Goal: Task Accomplishment & Management: Manage account settings

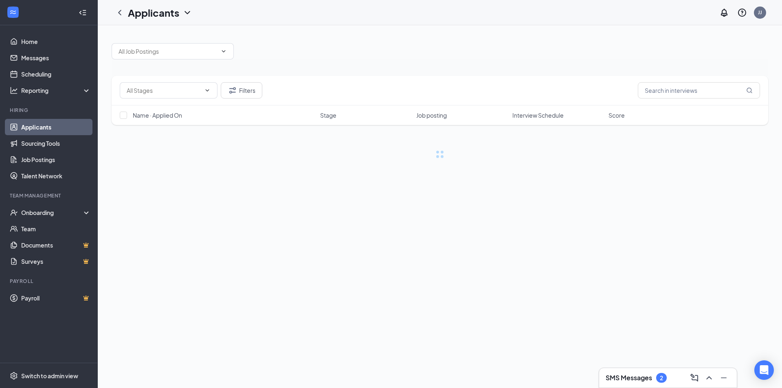
click at [666, 377] on div "2" at bounding box center [661, 378] width 11 height 10
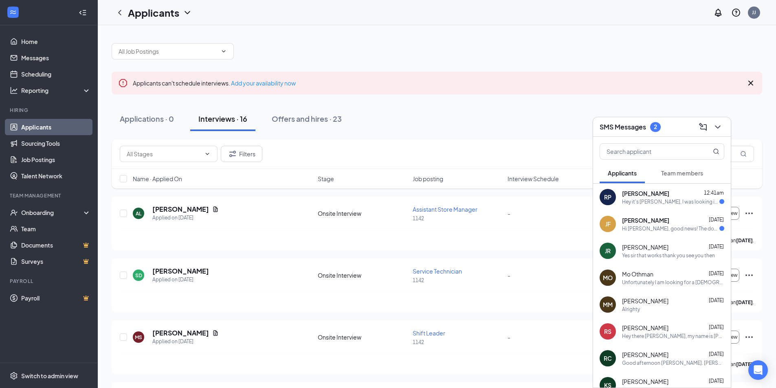
click at [668, 236] on div "[PERSON_NAME] [DATE] Hi [PERSON_NAME], good news! The document signature reques…" at bounding box center [662, 224] width 138 height 27
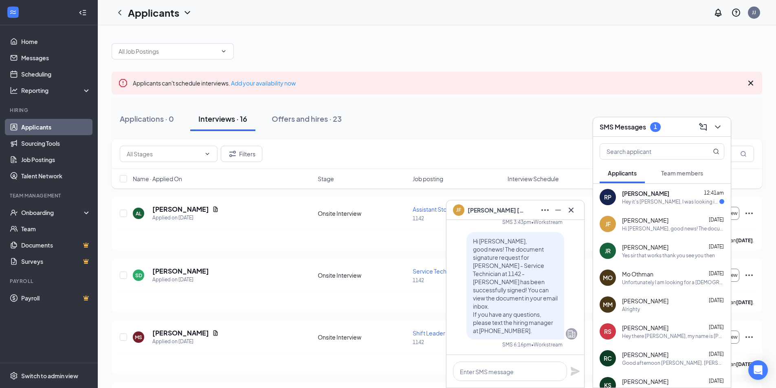
click at [655, 199] on div "Hey it's [PERSON_NAME], I was looking into jiffy lube for the opening that occu…" at bounding box center [670, 201] width 97 height 7
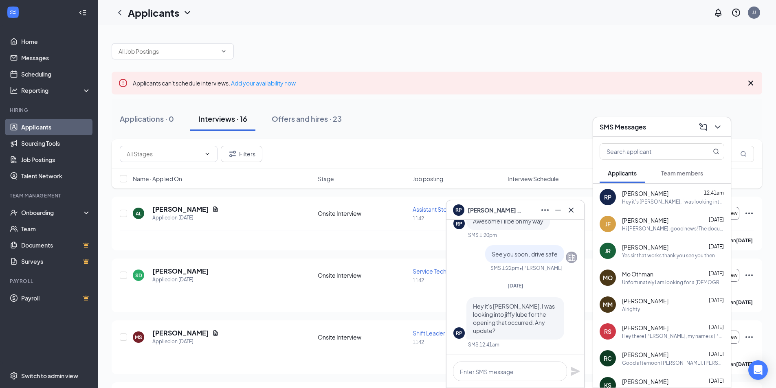
click at [467, 137] on div "Applications · 0 Interviews · 16 Offers and hires · 23" at bounding box center [437, 119] width 650 height 41
click at [218, 119] on div "Interviews · 16" at bounding box center [222, 119] width 49 height 10
click at [568, 212] on icon "Cross" at bounding box center [571, 210] width 10 height 10
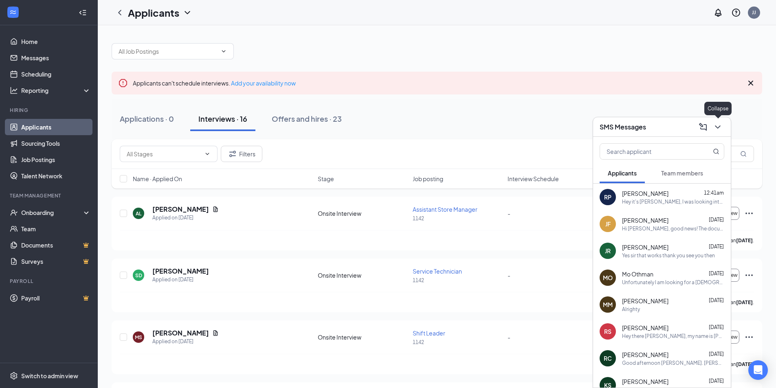
click at [719, 129] on icon "ChevronDown" at bounding box center [718, 127] width 10 height 10
